Goal: Check status: Check status

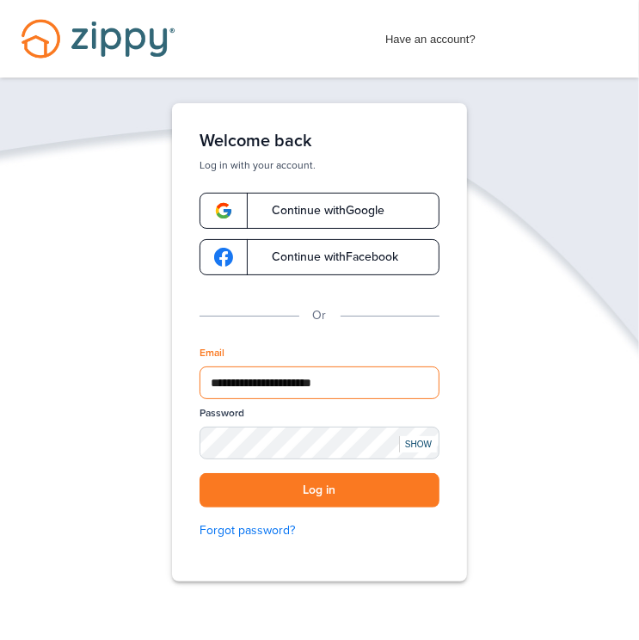
click at [399, 385] on input "**********" at bounding box center [320, 383] width 240 height 33
type input "*"
click at [377, 371] on input "**********" at bounding box center [320, 383] width 240 height 33
type input "**********"
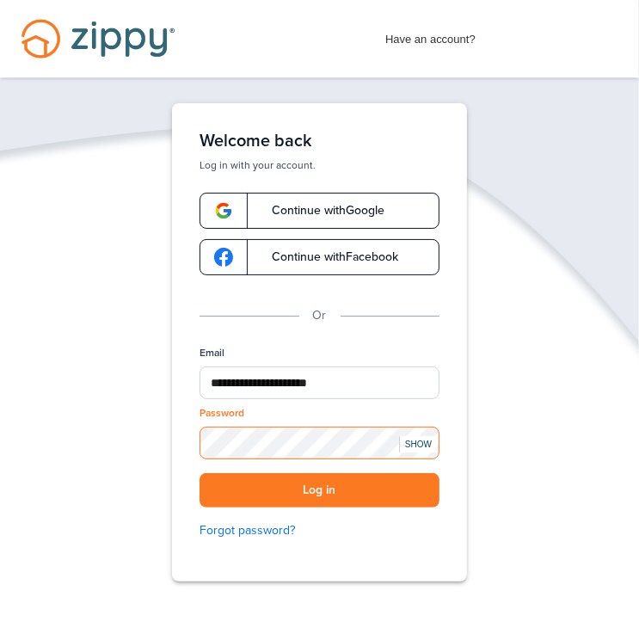
click at [200, 473] on button "Log in" at bounding box center [320, 490] width 240 height 35
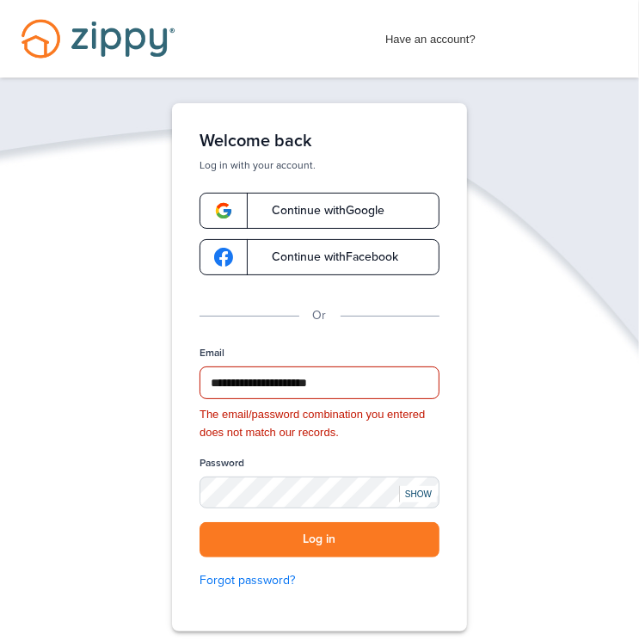
click at [454, 391] on div "**********" at bounding box center [319, 367] width 295 height 528
drag, startPoint x: 221, startPoint y: 575, endPoint x: 231, endPoint y: 566, distance: 12.8
click at [222, 575] on link "Forgot password?" at bounding box center [320, 580] width 240 height 19
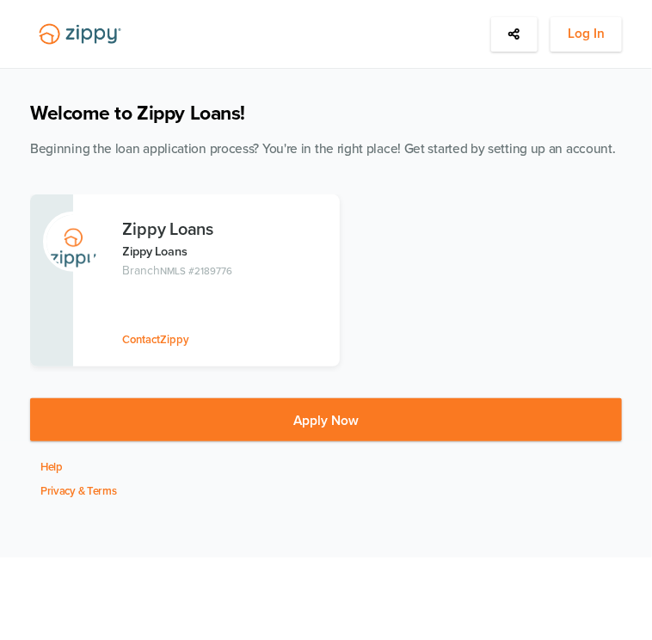
click at [595, 51] on div "Log In" at bounding box center [586, 34] width 71 height 34
click at [600, 36] on span "Log In" at bounding box center [586, 33] width 37 height 22
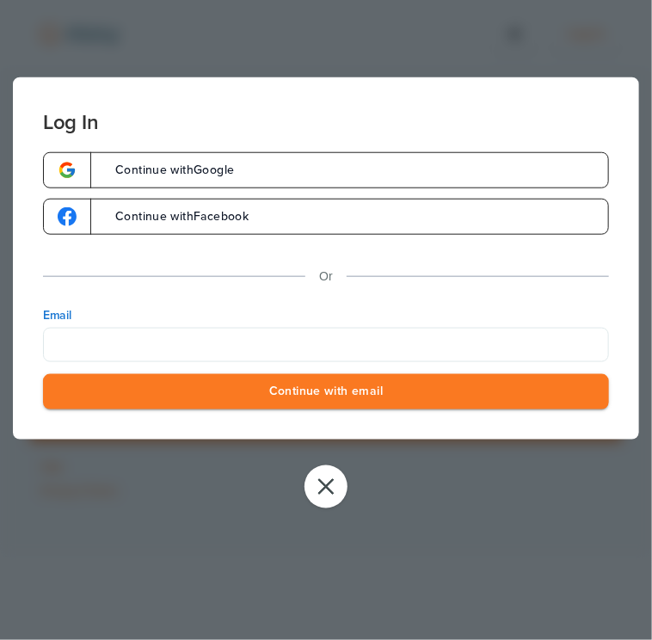
click at [434, 565] on div "Log In Continue with Google Continue with Facebook Or Email Continue with email…" at bounding box center [326, 320] width 652 height 640
click at [311, 485] on button "close" at bounding box center [326, 486] width 43 height 43
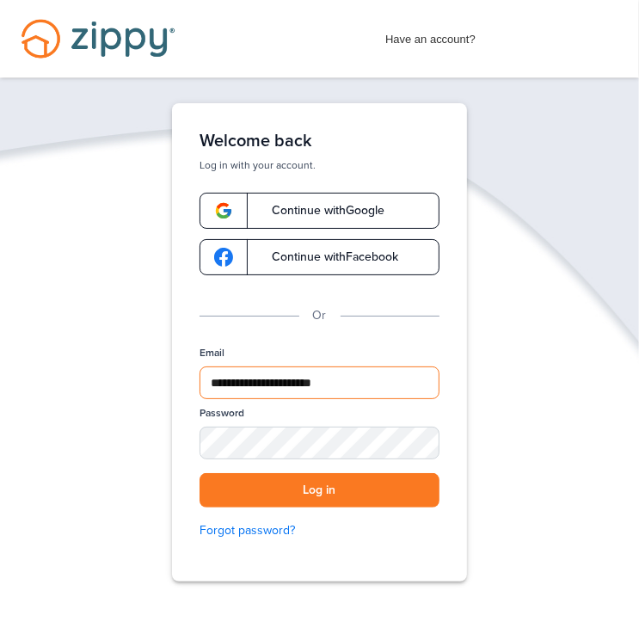
click at [373, 391] on input "**********" at bounding box center [320, 383] width 240 height 33
type input "*"
type input "**********"
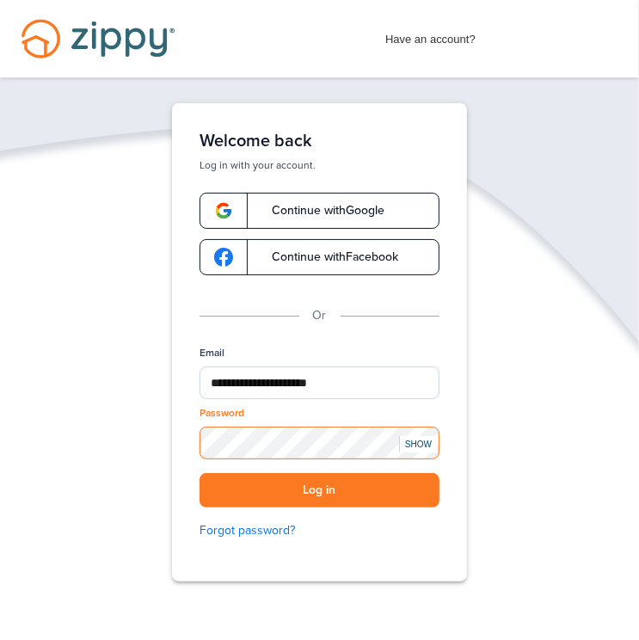
click at [200, 473] on button "Log in" at bounding box center [320, 490] width 240 height 35
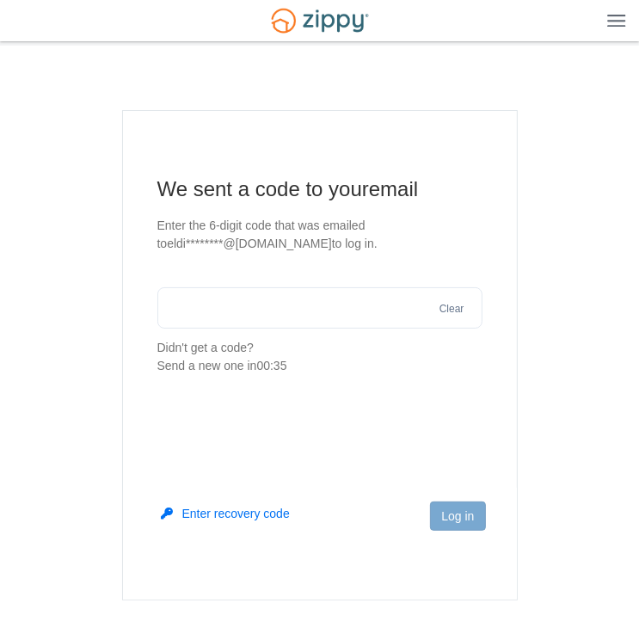
click at [367, 293] on input "text" at bounding box center [319, 307] width 325 height 41
type input "******"
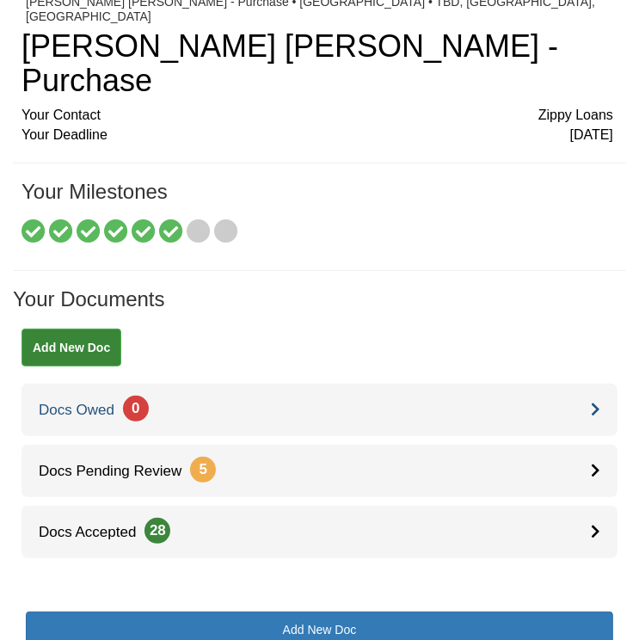
scroll to position [86, 0]
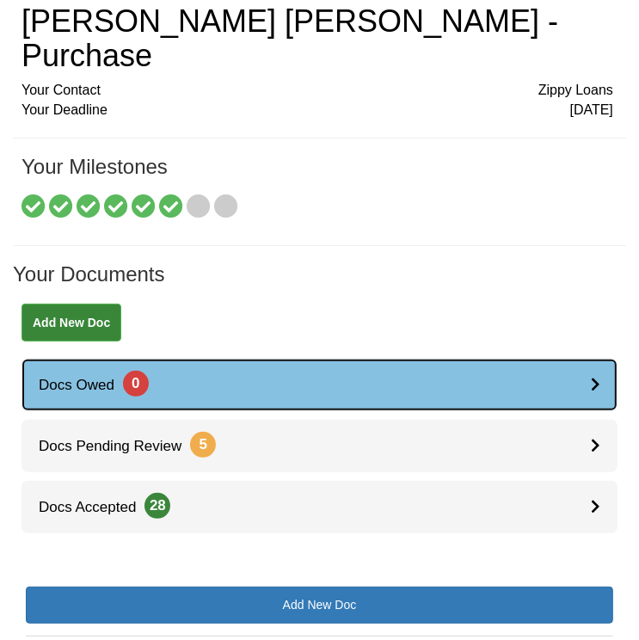
click at [226, 359] on link "Docs Owed 0" at bounding box center [320, 385] width 596 height 52
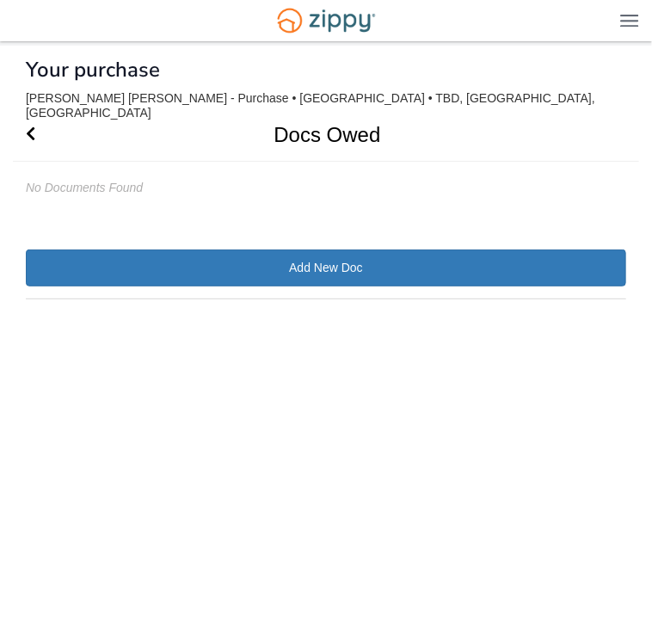
click at [38, 127] on h1 "Docs Owed" at bounding box center [316, 134] width 607 height 52
click at [30, 126] on icon "Go Back" at bounding box center [30, 133] width 9 height 15
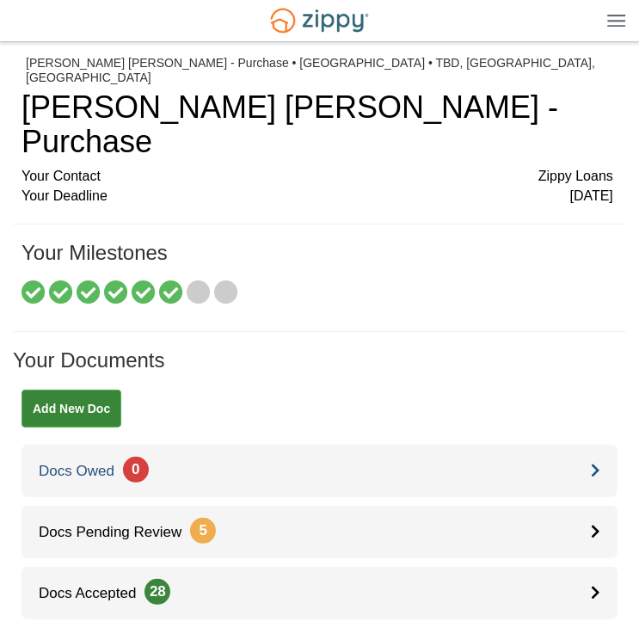
scroll to position [172, 0]
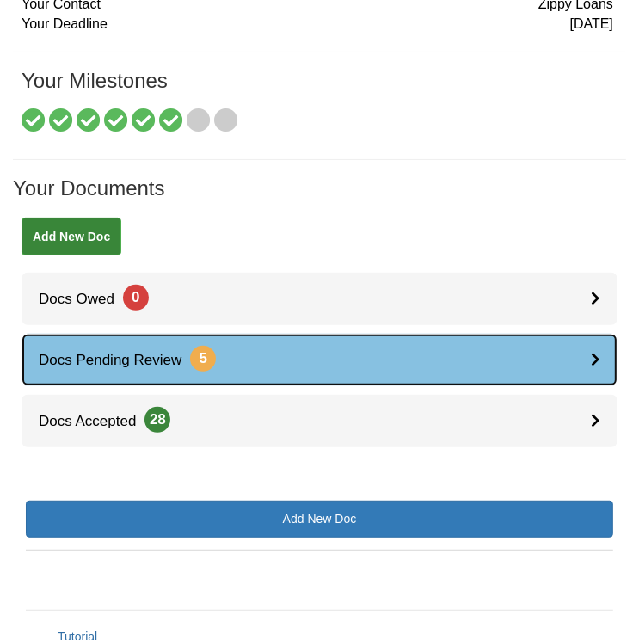
click at [299, 334] on link "Docs Pending Review 5" at bounding box center [320, 360] width 596 height 52
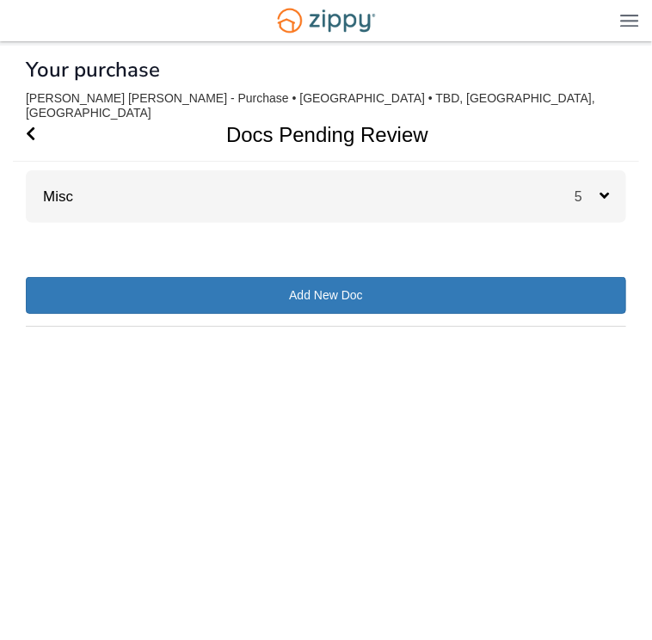
click at [334, 191] on div "Misc 5" at bounding box center [326, 196] width 601 height 52
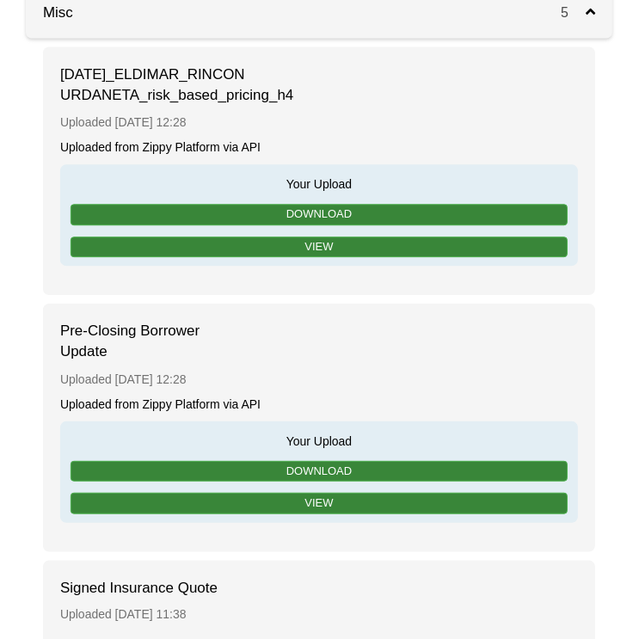
scroll to position [258, 0]
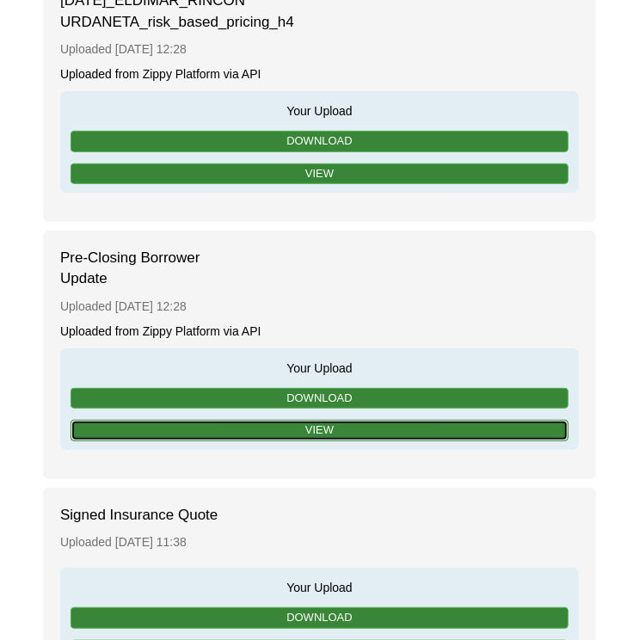
click at [298, 441] on link "View" at bounding box center [320, 431] width 498 height 22
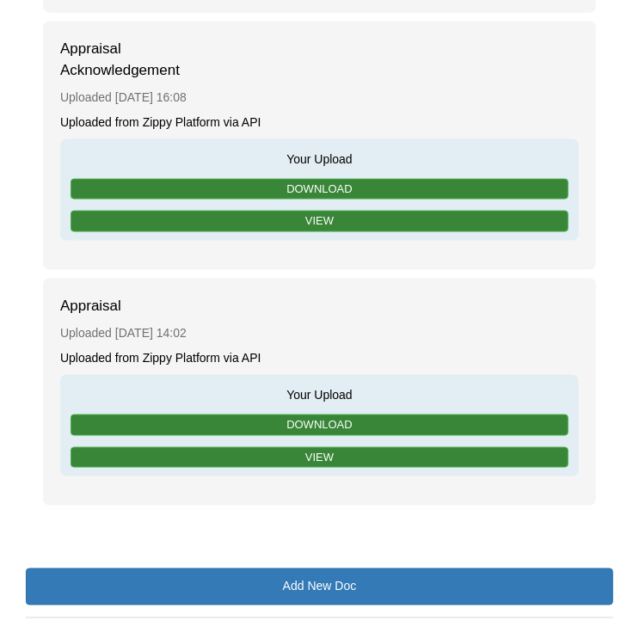
scroll to position [1033, 0]
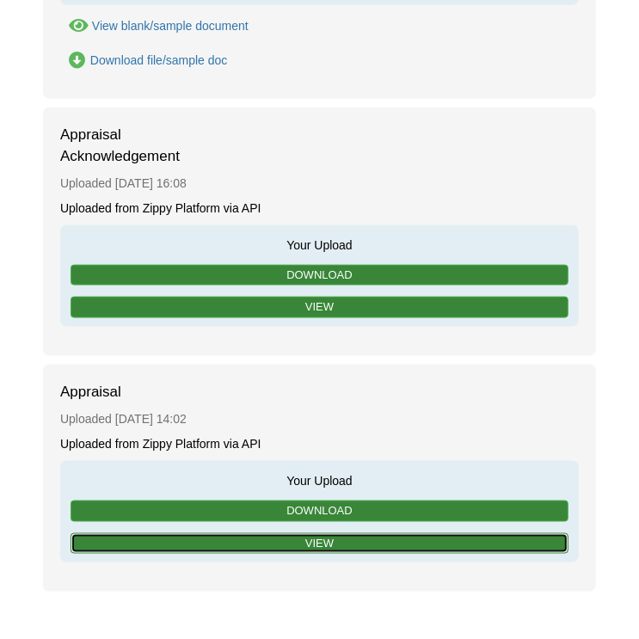
click at [360, 546] on link "View" at bounding box center [320, 544] width 498 height 22
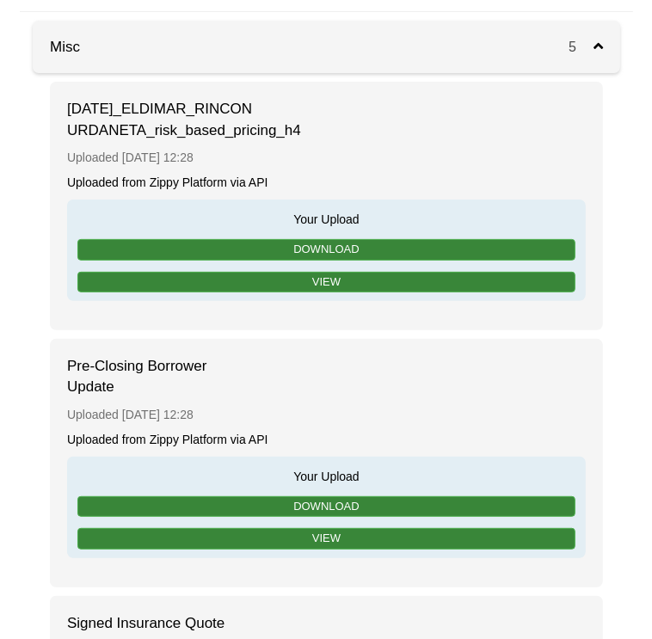
scroll to position [0, 0]
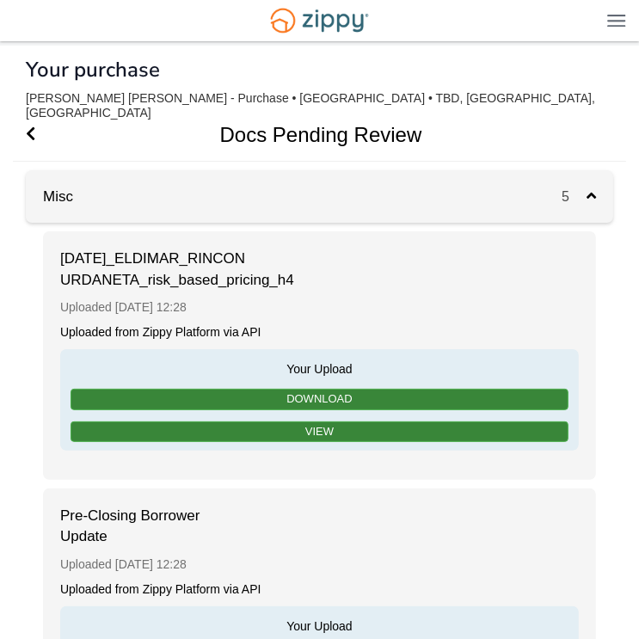
click at [595, 188] on icon at bounding box center [591, 195] width 9 height 15
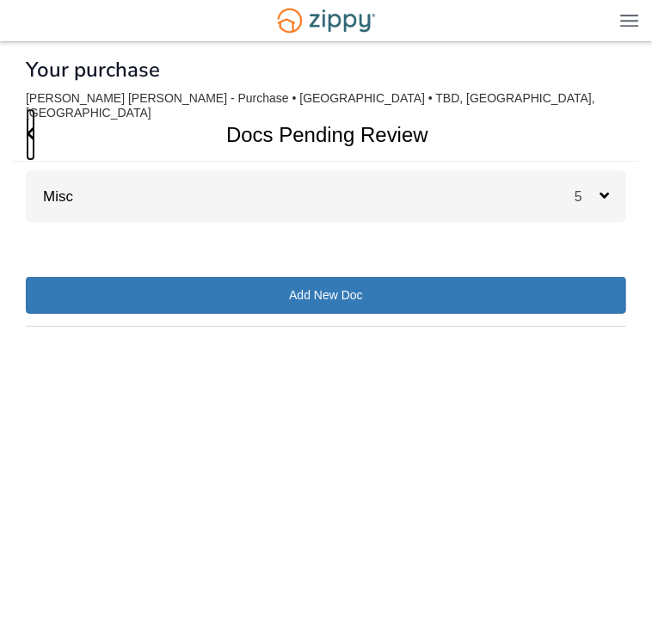
click at [33, 126] on icon "Go Back" at bounding box center [30, 133] width 9 height 15
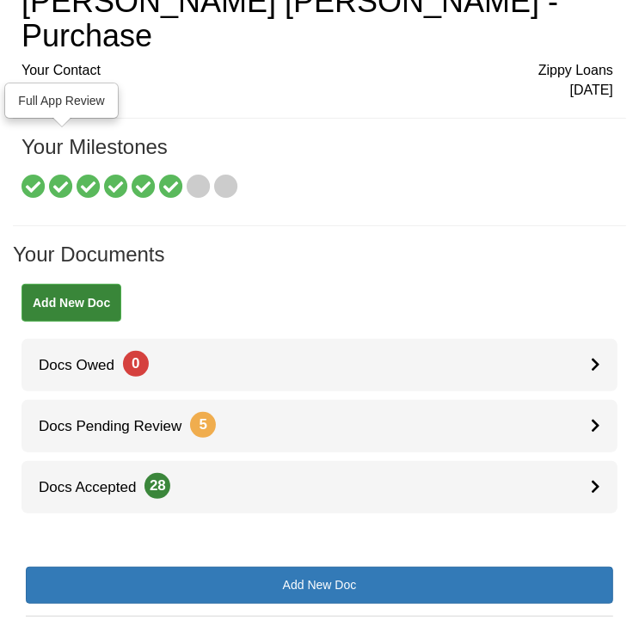
scroll to position [238, 0]
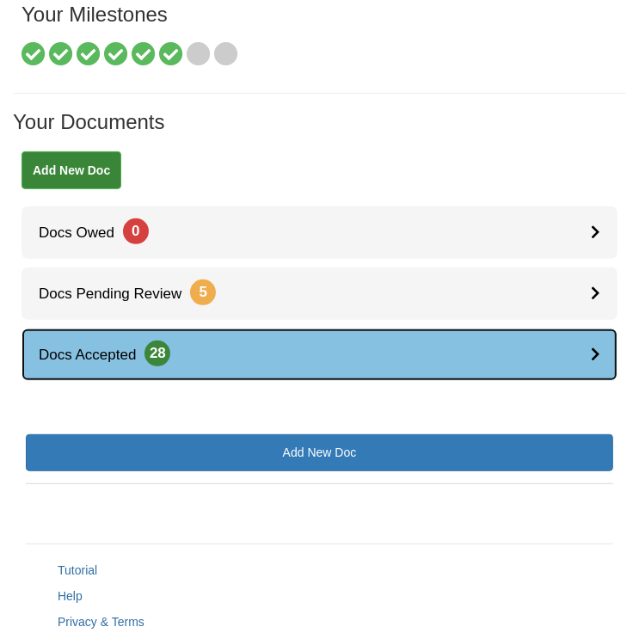
click at [243, 329] on link "Docs Accepted 28" at bounding box center [320, 355] width 596 height 52
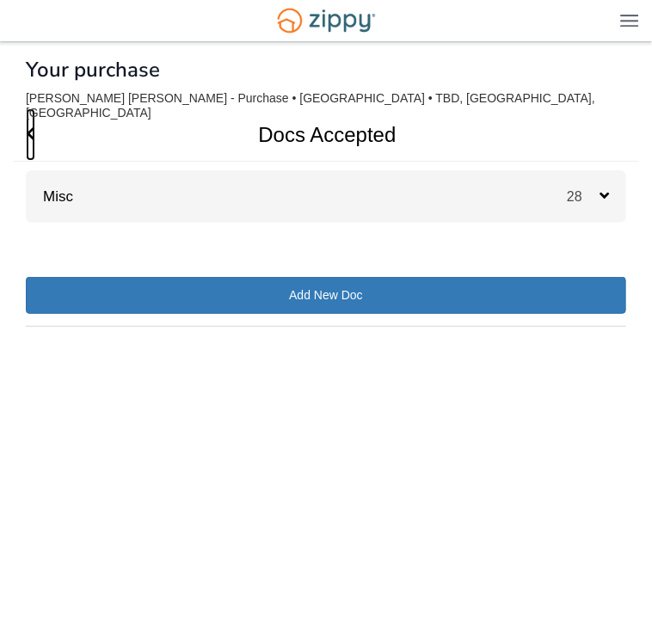
click at [34, 126] on icon "Go Back" at bounding box center [30, 133] width 9 height 15
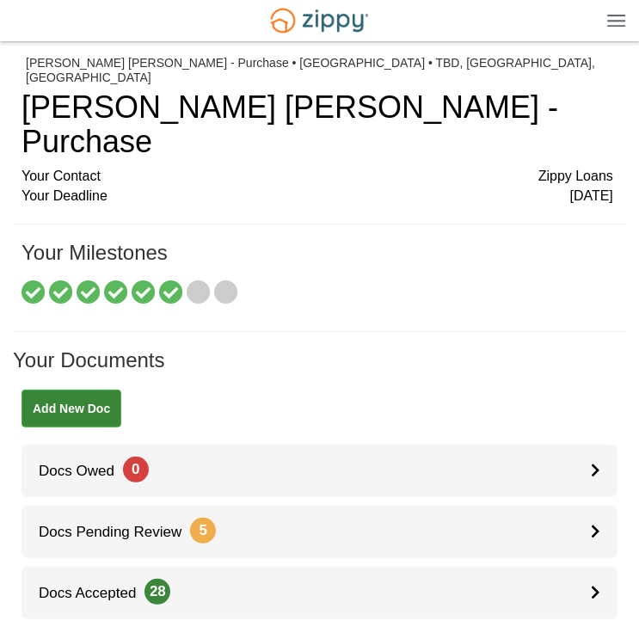
click at [614, 23] on img at bounding box center [616, 20] width 19 height 13
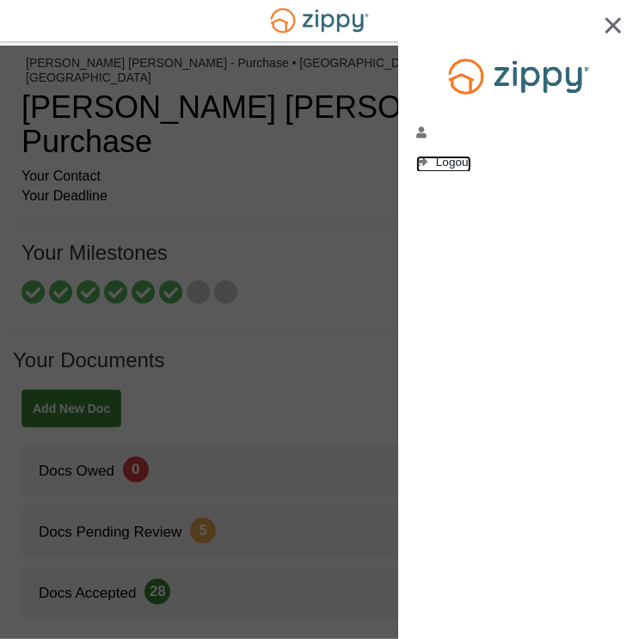
click at [466, 161] on span "Logout" at bounding box center [453, 162] width 35 height 13
